Goal: Use online tool/utility

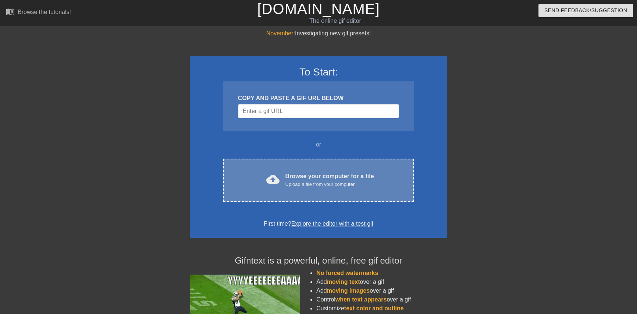
click at [324, 199] on div "cloud_upload Browse your computer for a file Upload a file from your computer C…" at bounding box center [318, 180] width 191 height 43
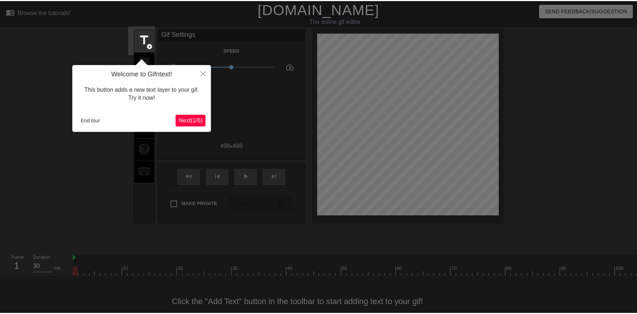
scroll to position [18, 0]
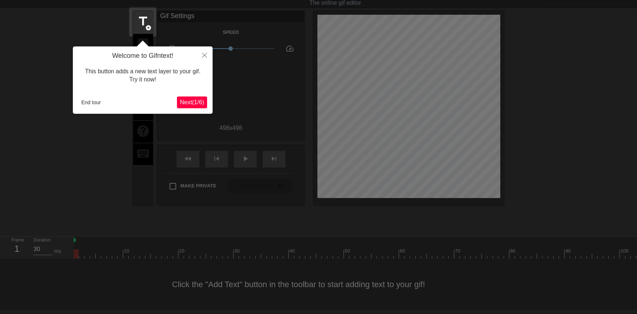
click at [195, 100] on span "Next ( 1 / 6 )" at bounding box center [192, 102] width 24 height 6
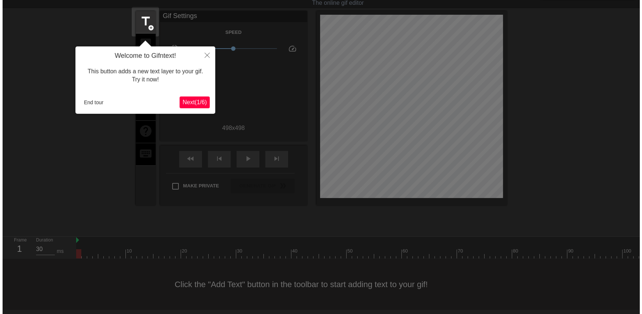
scroll to position [0, 0]
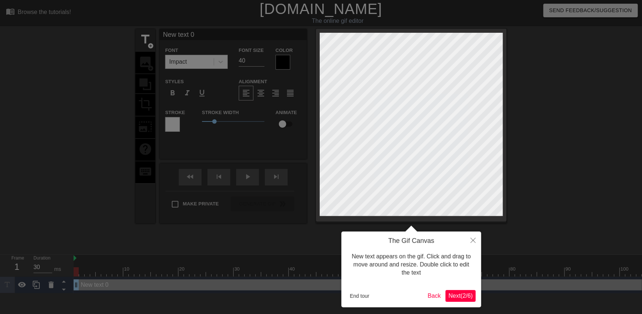
click at [465, 302] on div "The Gif Canvas New text appears on the gif. Click and drag to move around and r…" at bounding box center [411, 269] width 140 height 76
click at [463, 290] on button "Next ( 2 / 6 )" at bounding box center [460, 296] width 30 height 12
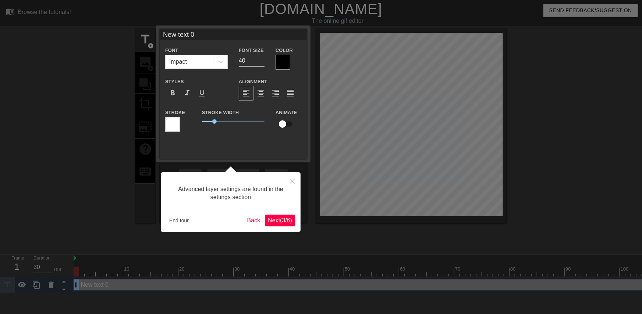
click at [285, 223] on span "Next ( 3 / 6 )" at bounding box center [280, 220] width 24 height 6
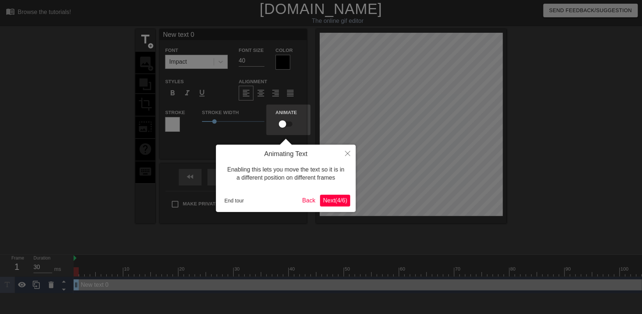
click at [309, 183] on div "Enabling this lets you move the text so it is in a different position on differ…" at bounding box center [285, 173] width 129 height 31
click at [326, 202] on span "Next ( 4 / 6 )" at bounding box center [335, 200] width 24 height 6
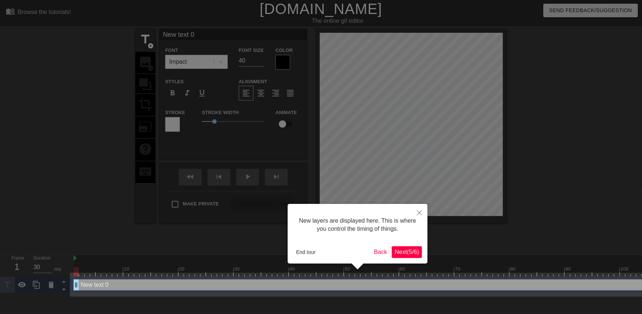
click at [410, 255] on span "Next ( 5 / 6 )" at bounding box center [407, 252] width 24 height 6
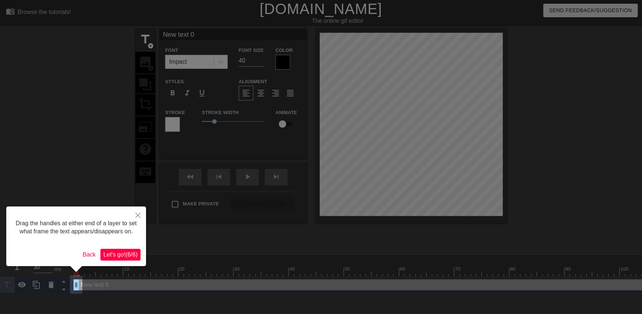
click at [134, 255] on span "Let's go! ( 6 / 6 )" at bounding box center [120, 254] width 34 height 6
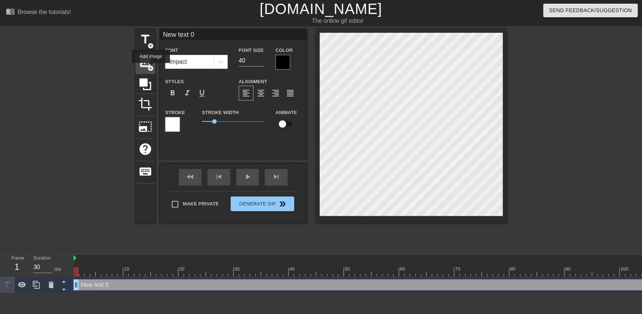
click at [151, 68] on span "add_circle" at bounding box center [151, 68] width 6 height 6
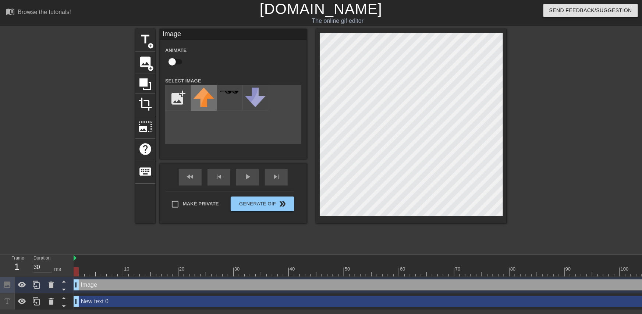
click at [213, 100] on img at bounding box center [203, 97] width 21 height 19
click at [184, 95] on input "file" at bounding box center [178, 97] width 25 height 25
type input "C:\fakepath\flamingtext_com-3085847775.png"
click at [208, 97] on div at bounding box center [204, 98] width 26 height 26
click at [203, 99] on div at bounding box center [204, 98] width 26 height 26
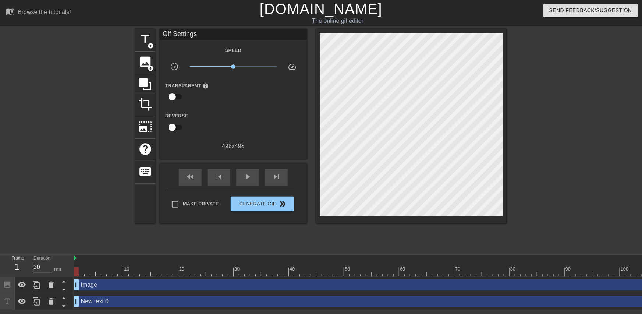
click at [456, 247] on div "title add_circle image add_circle crop photo_size_select_large help keyboard Gi…" at bounding box center [320, 139] width 371 height 221
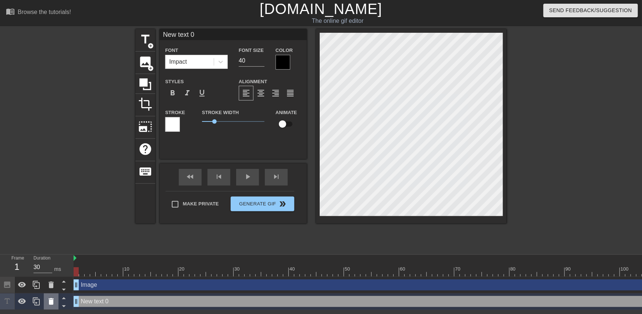
click at [54, 302] on icon at bounding box center [51, 301] width 9 height 9
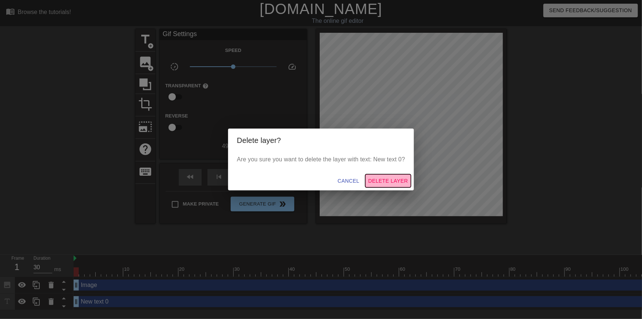
click at [390, 181] on span "Delete Layer" at bounding box center [388, 180] width 40 height 9
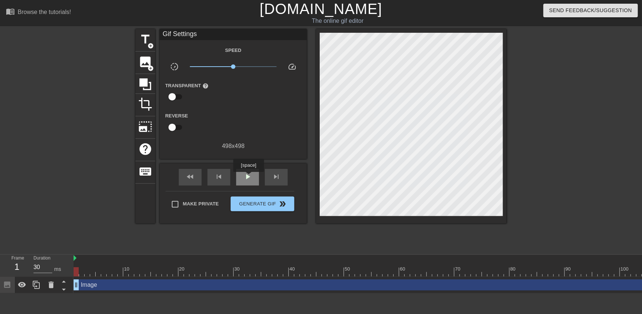
click at [248, 177] on span "play_arrow" at bounding box center [247, 176] width 9 height 9
click at [543, 224] on div at bounding box center [570, 139] width 110 height 221
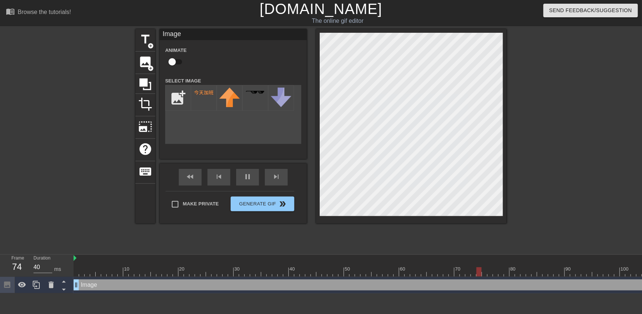
click at [548, 181] on div at bounding box center [570, 139] width 110 height 221
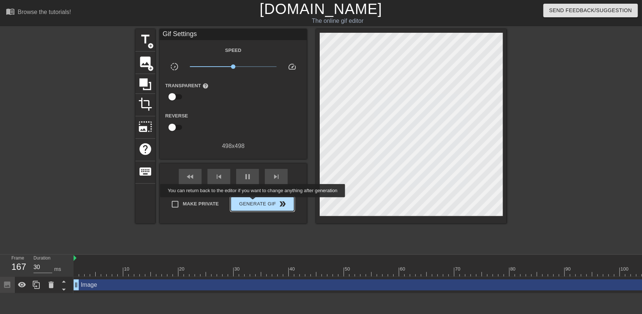
type input "40"
click at [253, 202] on span "Generate Gif double_arrow" at bounding box center [263, 203] width 58 height 9
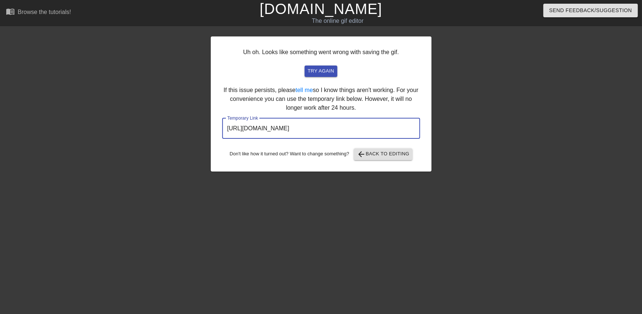
click at [358, 129] on input "[URL][DOMAIN_NAME]" at bounding box center [321, 128] width 198 height 21
click at [333, 133] on input "[URL][DOMAIN_NAME]" at bounding box center [321, 128] width 198 height 21
click at [323, 129] on input "[URL][DOMAIN_NAME]" at bounding box center [321, 128] width 198 height 21
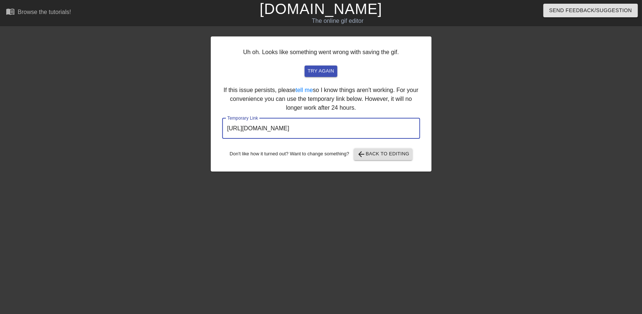
click at [323, 129] on input "[URL][DOMAIN_NAME]" at bounding box center [321, 128] width 198 height 21
click at [143, 72] on div at bounding box center [147, 139] width 110 height 221
